Goal: Transaction & Acquisition: Purchase product/service

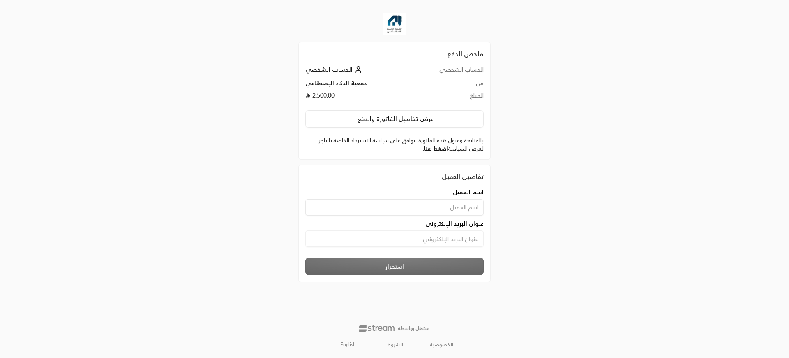
type input "[PERSON_NAME]"
click at [412, 244] on input at bounding box center [394, 238] width 178 height 16
type input "[EMAIL_ADDRESS][DOMAIN_NAME]"
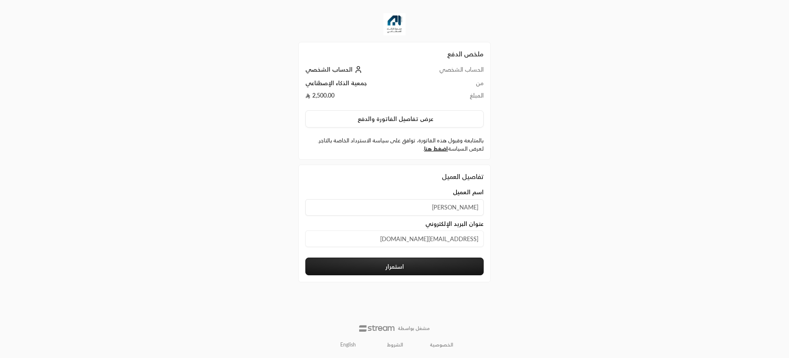
click at [400, 272] on button "استمرار" at bounding box center [394, 266] width 178 height 18
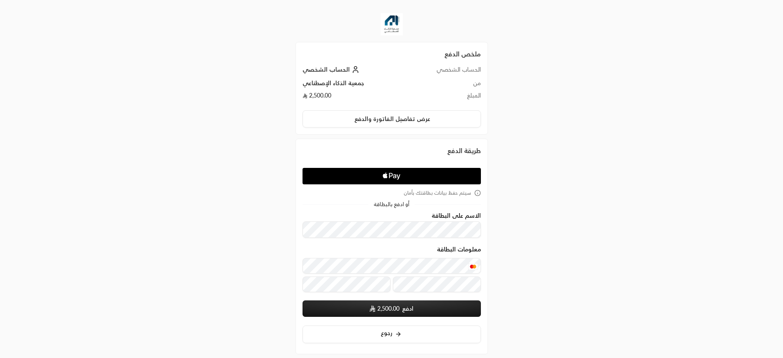
click at [394, 307] on span "2,500.00" at bounding box center [388, 308] width 22 height 8
